Goal: Navigation & Orientation: Find specific page/section

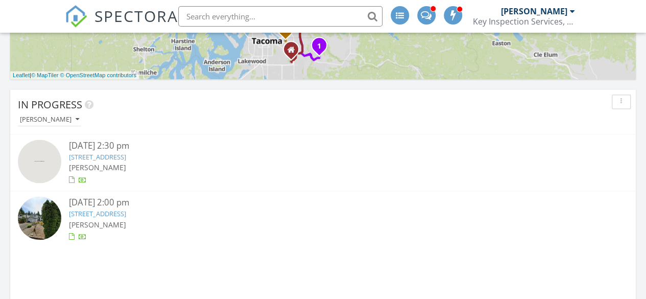
scroll to position [627, 0]
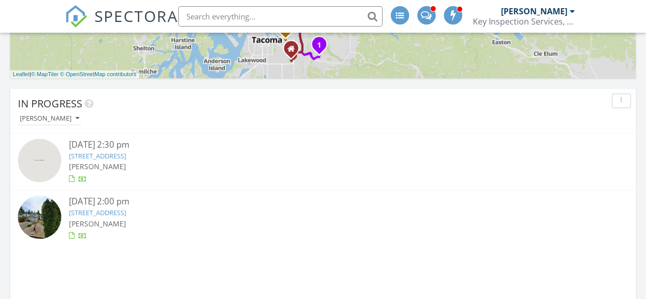
click at [126, 214] on link "8728 229th PL SW, Edmonds, WA 98026" at bounding box center [97, 212] width 57 height 9
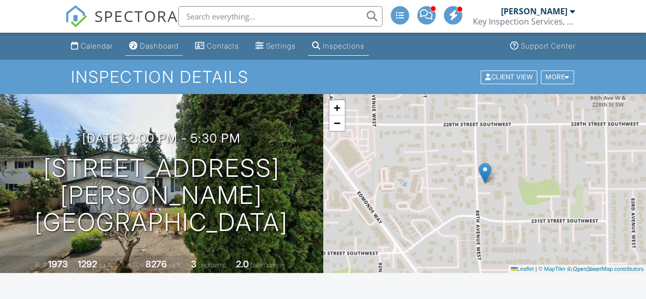
click at [153, 54] on link "Dashboard" at bounding box center [154, 46] width 58 height 19
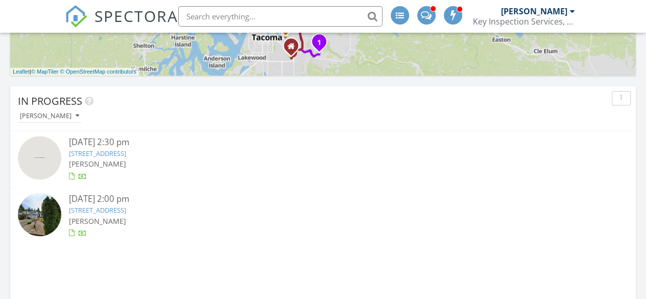
scroll to position [665, 0]
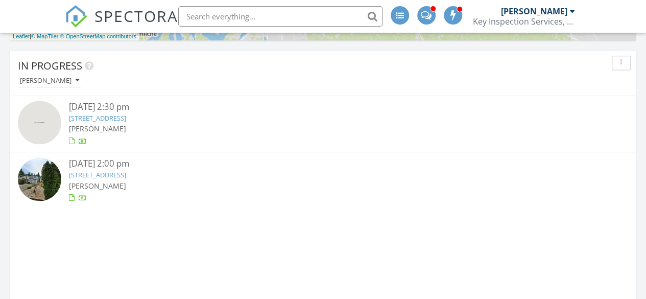
click at [126, 177] on link "8728 229th PL SW, Edmonds, WA 98026" at bounding box center [97, 174] width 57 height 9
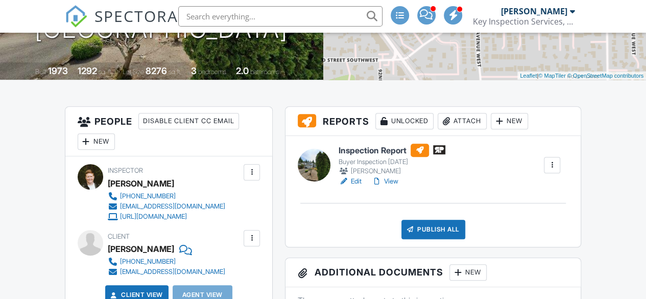
click at [393, 185] on link "View" at bounding box center [385, 181] width 27 height 10
